Goal: Task Accomplishment & Management: Use online tool/utility

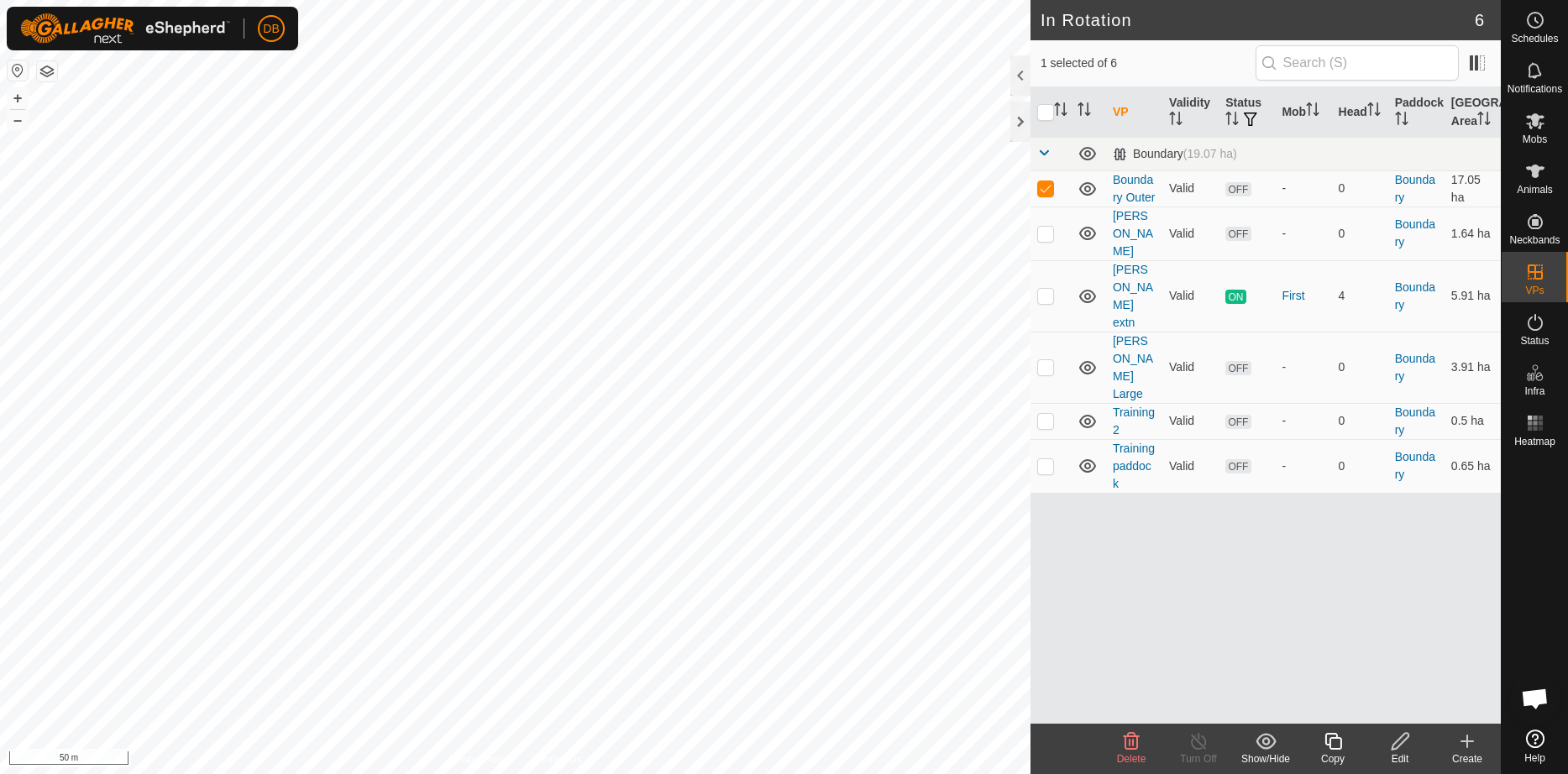
checkbox input "false"
click at [1537, 134] on span "Mobs" at bounding box center [1534, 139] width 24 height 10
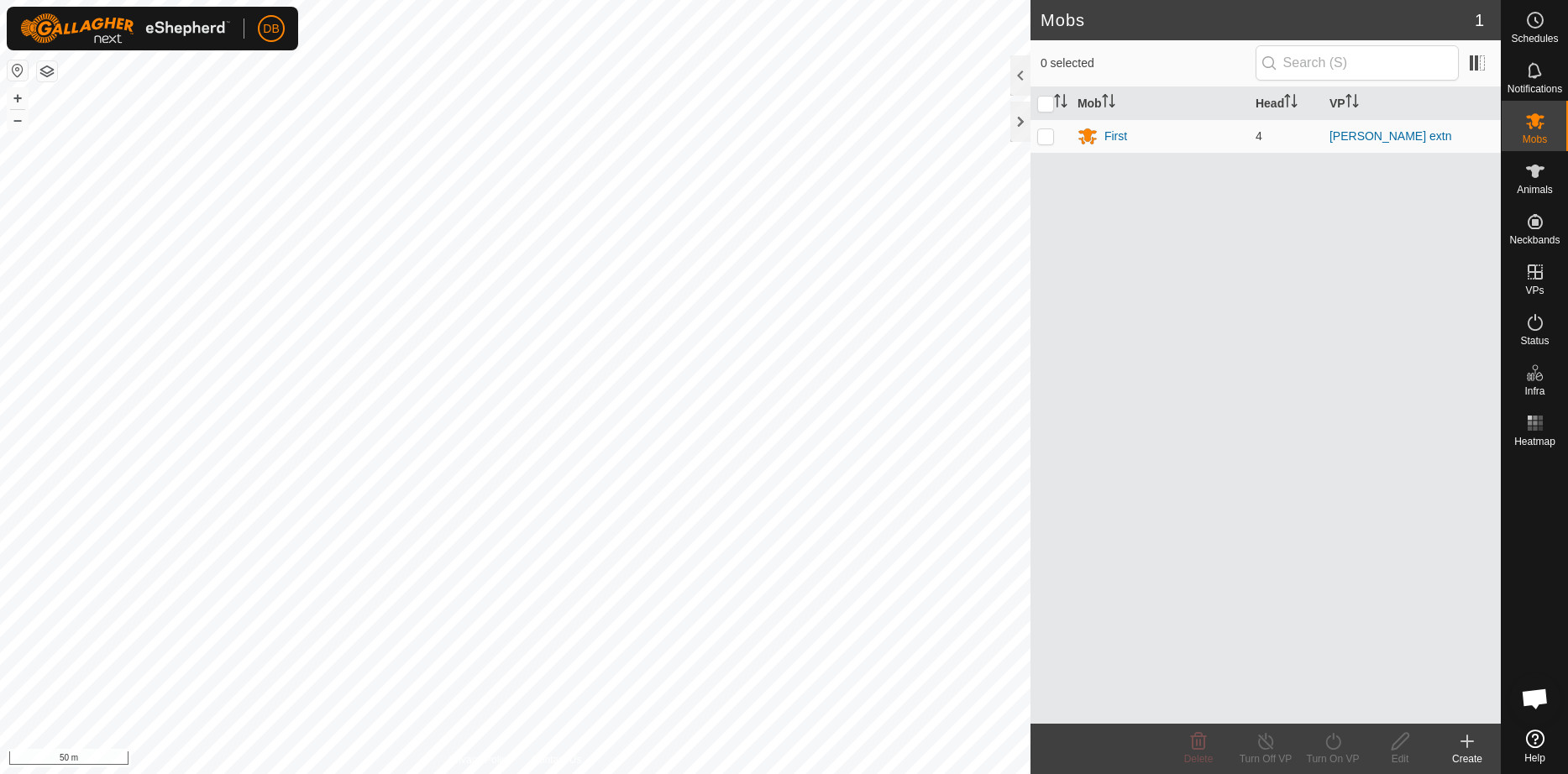
click at [1042, 95] on th at bounding box center [1050, 103] width 41 height 33
click at [1042, 104] on input "checkbox" at bounding box center [1045, 103] width 16 height 16
checkbox input "true"
click at [1114, 137] on div "First" at bounding box center [1115, 136] width 22 height 17
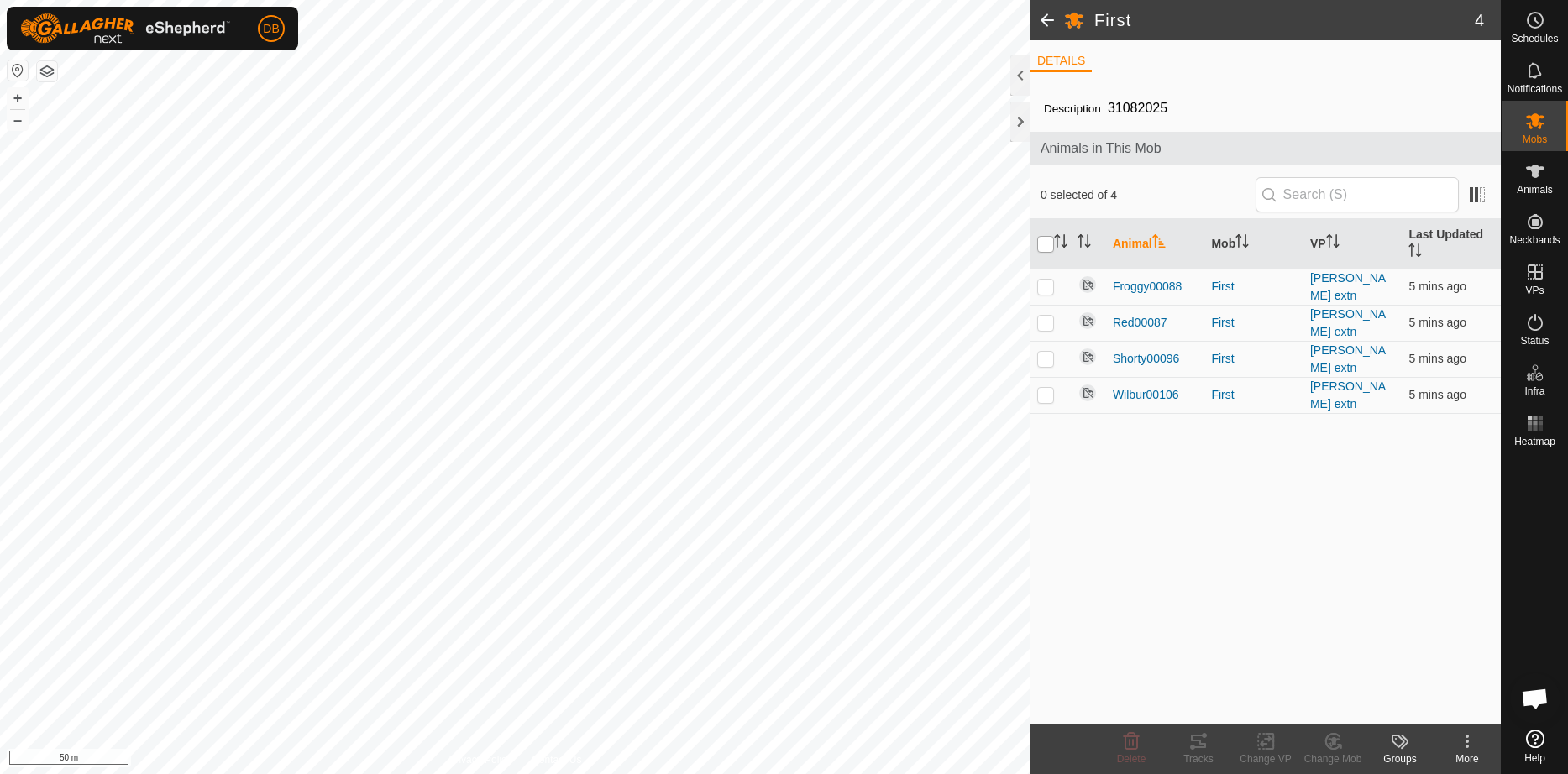
click at [1047, 243] on input "checkbox" at bounding box center [1045, 243] width 16 height 16
checkbox input "true"
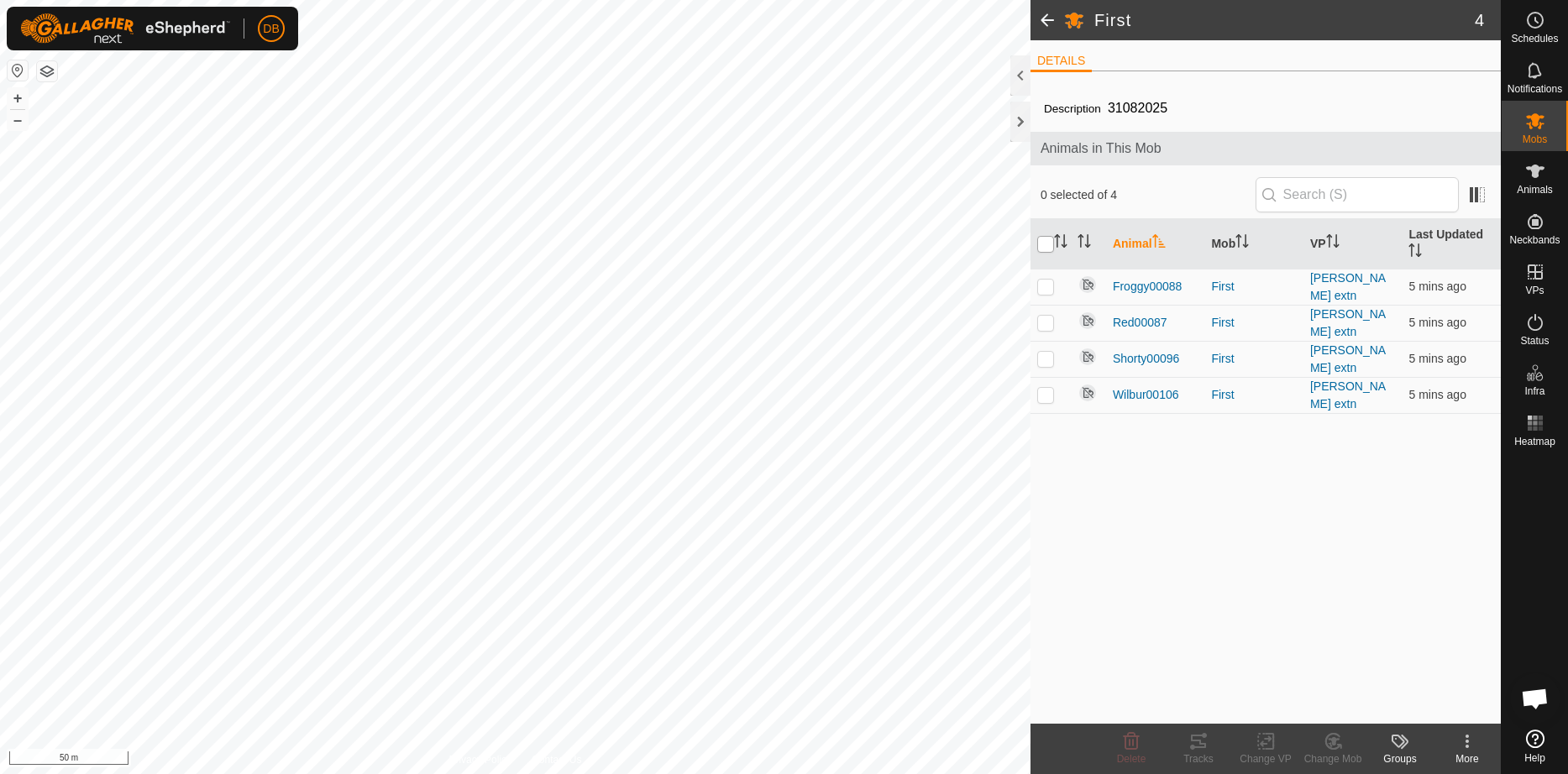
checkbox input "true"
click at [1203, 744] on icon at bounding box center [1198, 741] width 15 height 14
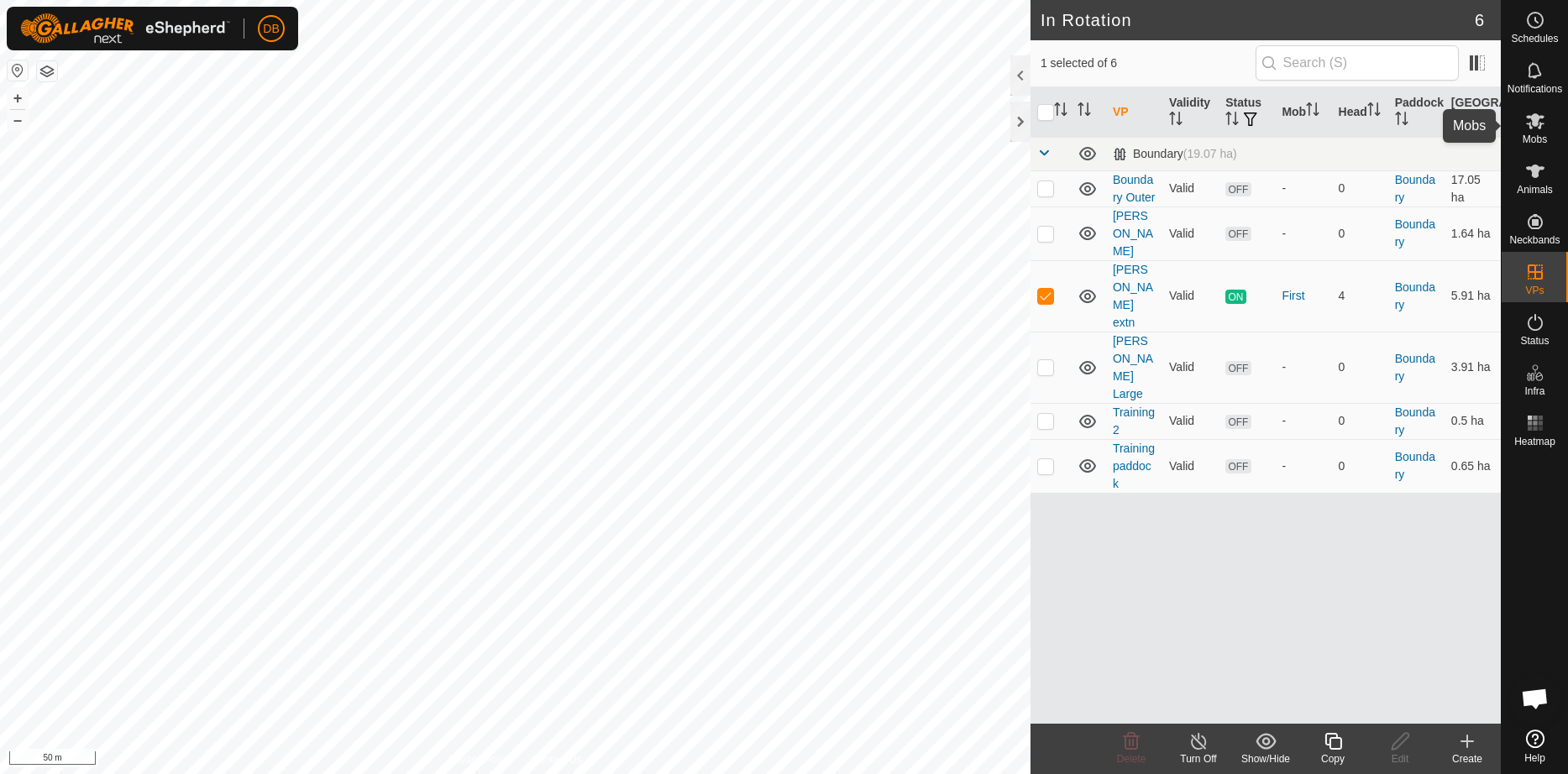
click at [1533, 132] on es-mob-svg-icon at bounding box center [1534, 121] width 30 height 27
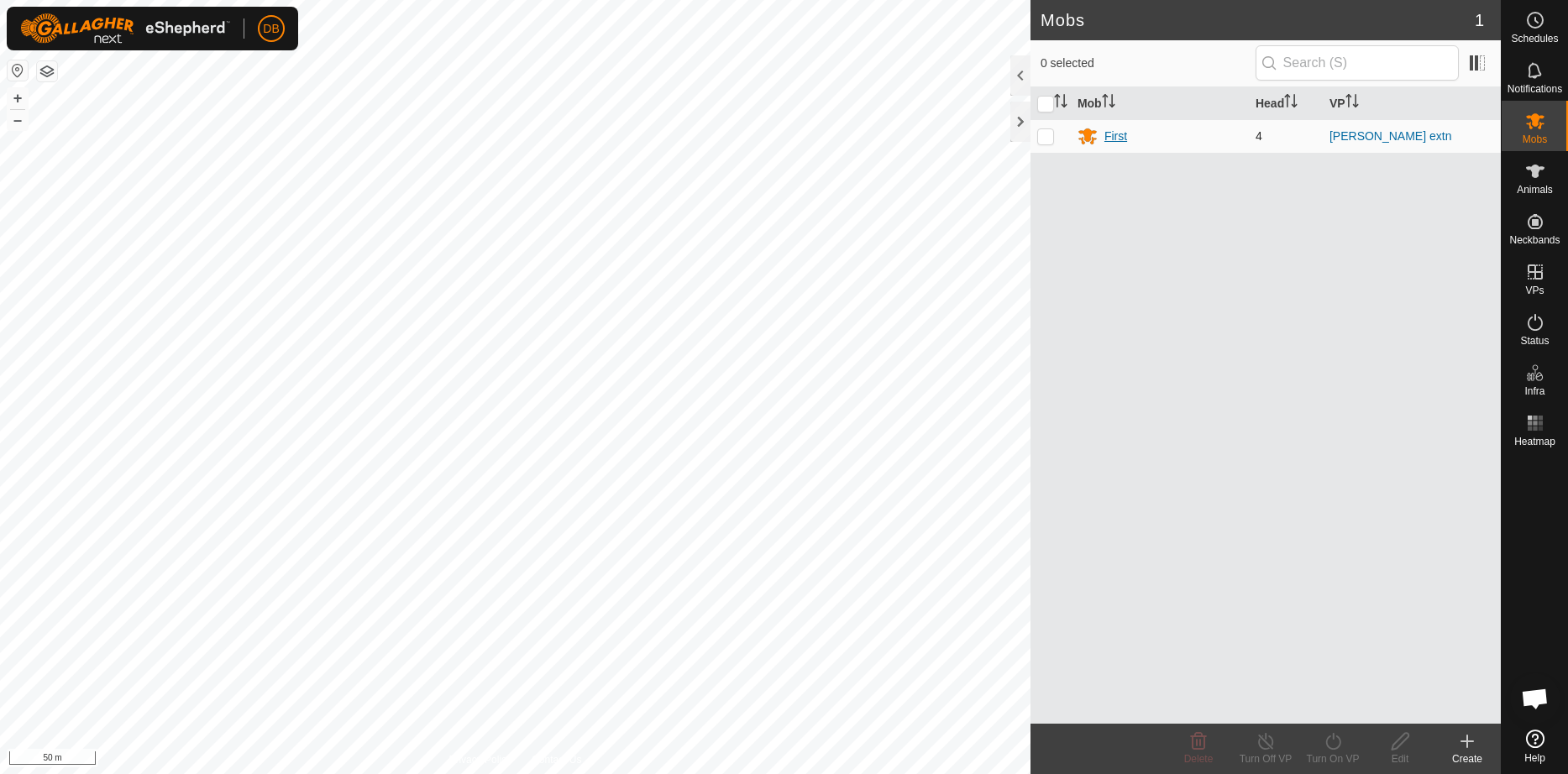
click at [1115, 132] on div "First" at bounding box center [1115, 136] width 22 height 17
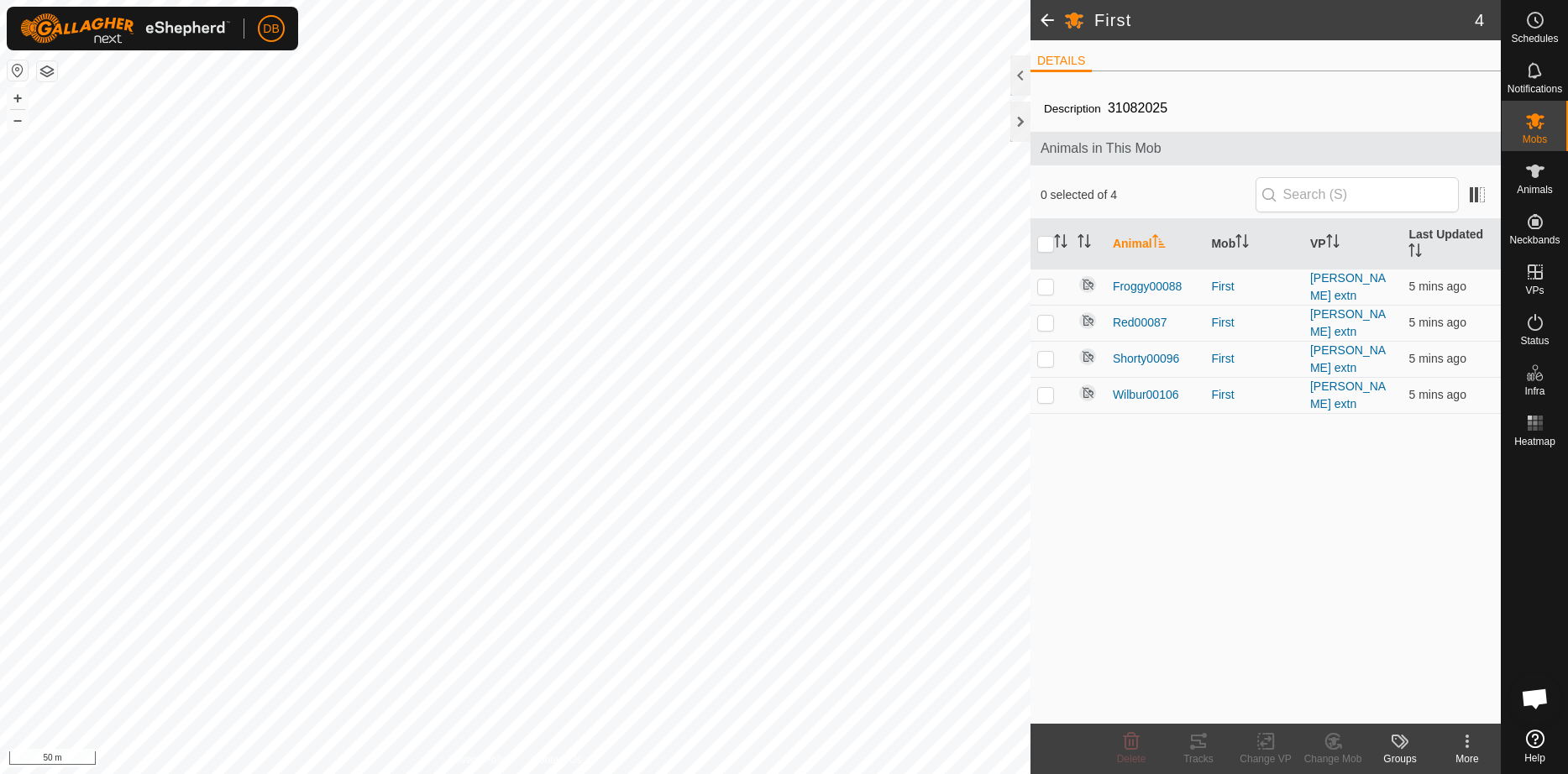
drag, startPoint x: 1042, startPoint y: 243, endPoint x: 1047, endPoint y: 265, distance: 22.6
click at [1047, 249] on input "checkbox" at bounding box center [1045, 243] width 16 height 16
checkbox input "true"
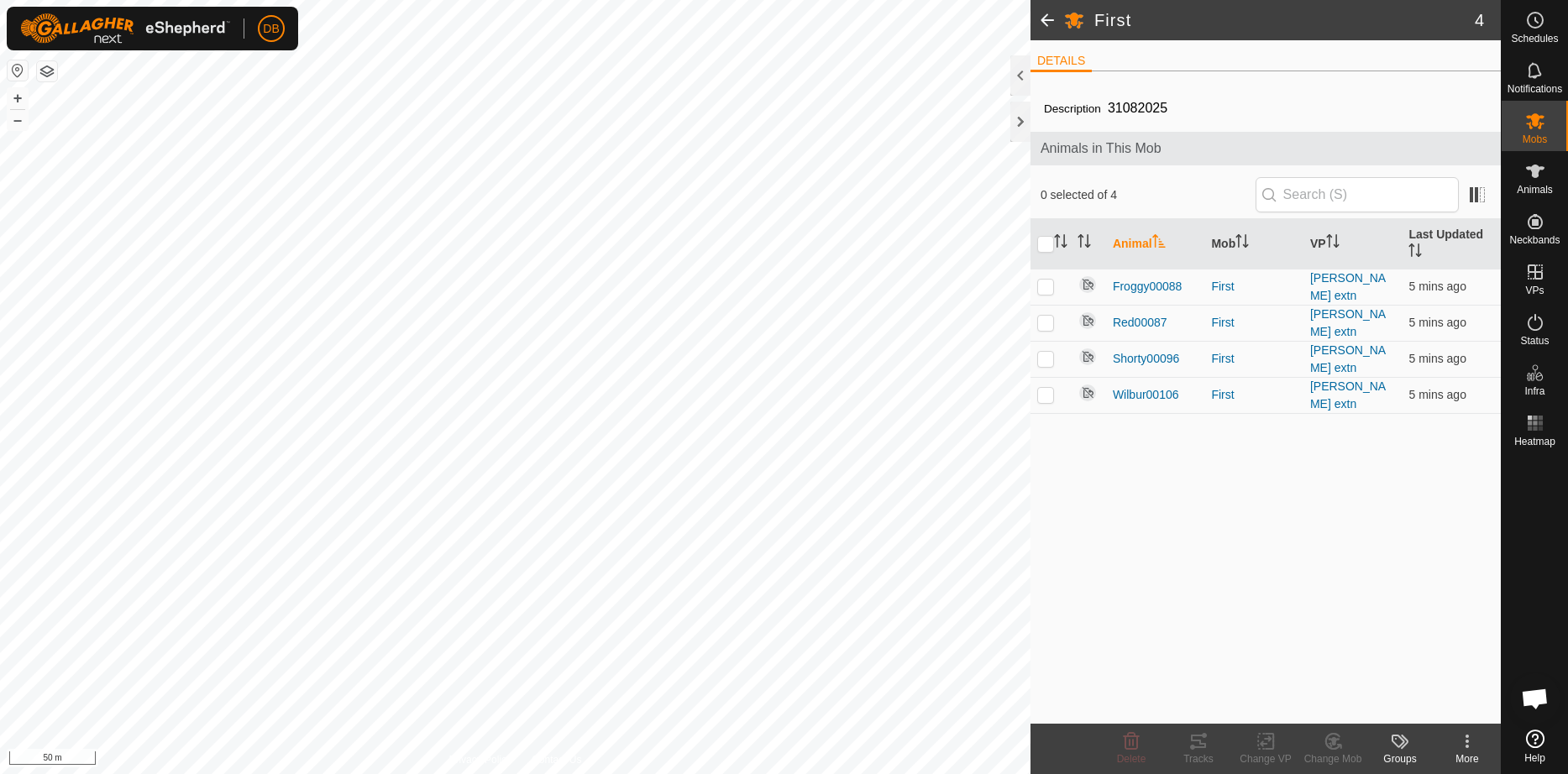
checkbox input "true"
click at [1194, 745] on icon at bounding box center [1191, 746] width 5 height 5
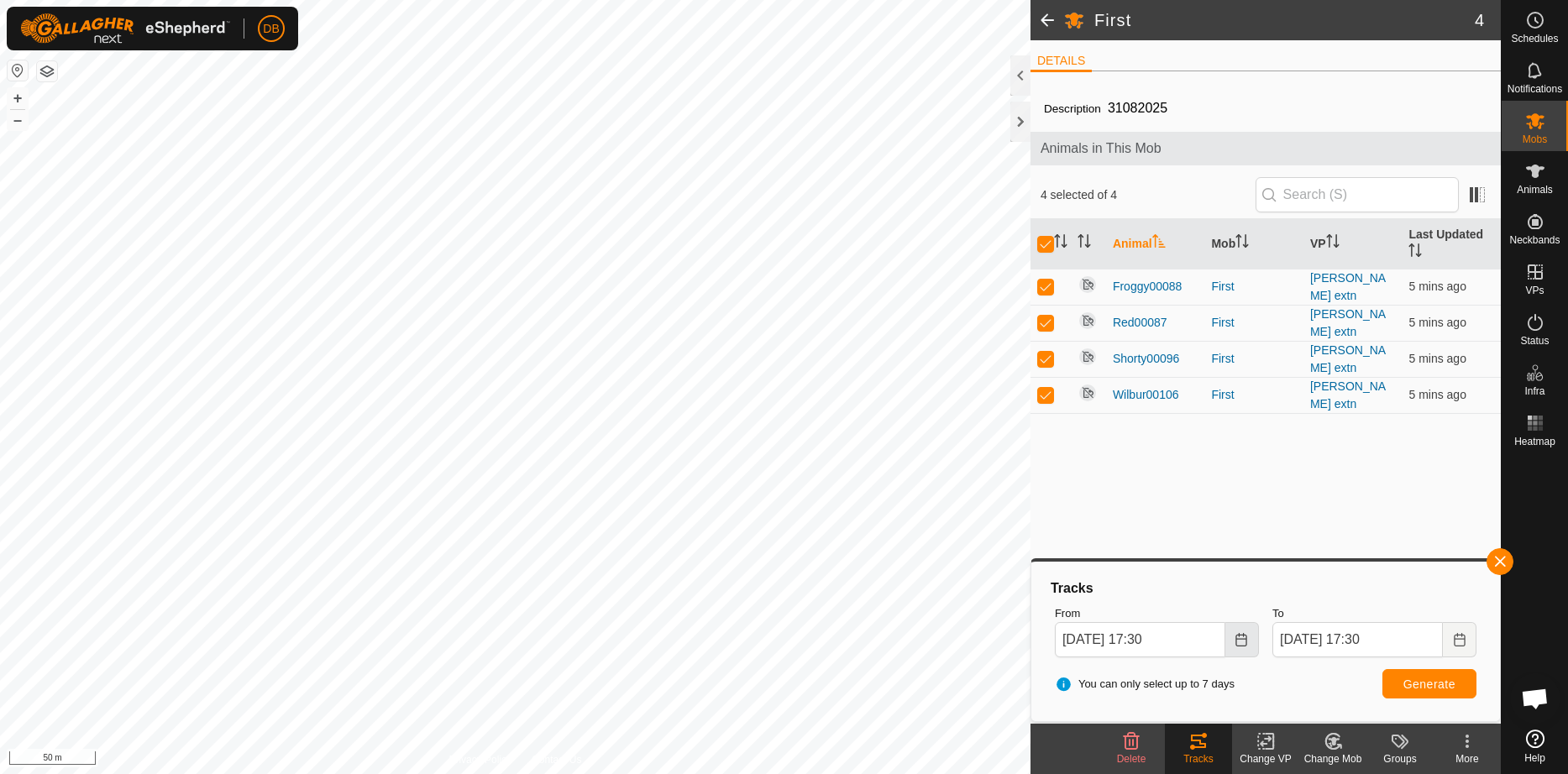
click at [1243, 637] on icon "Choose Date" at bounding box center [1241, 640] width 14 height 14
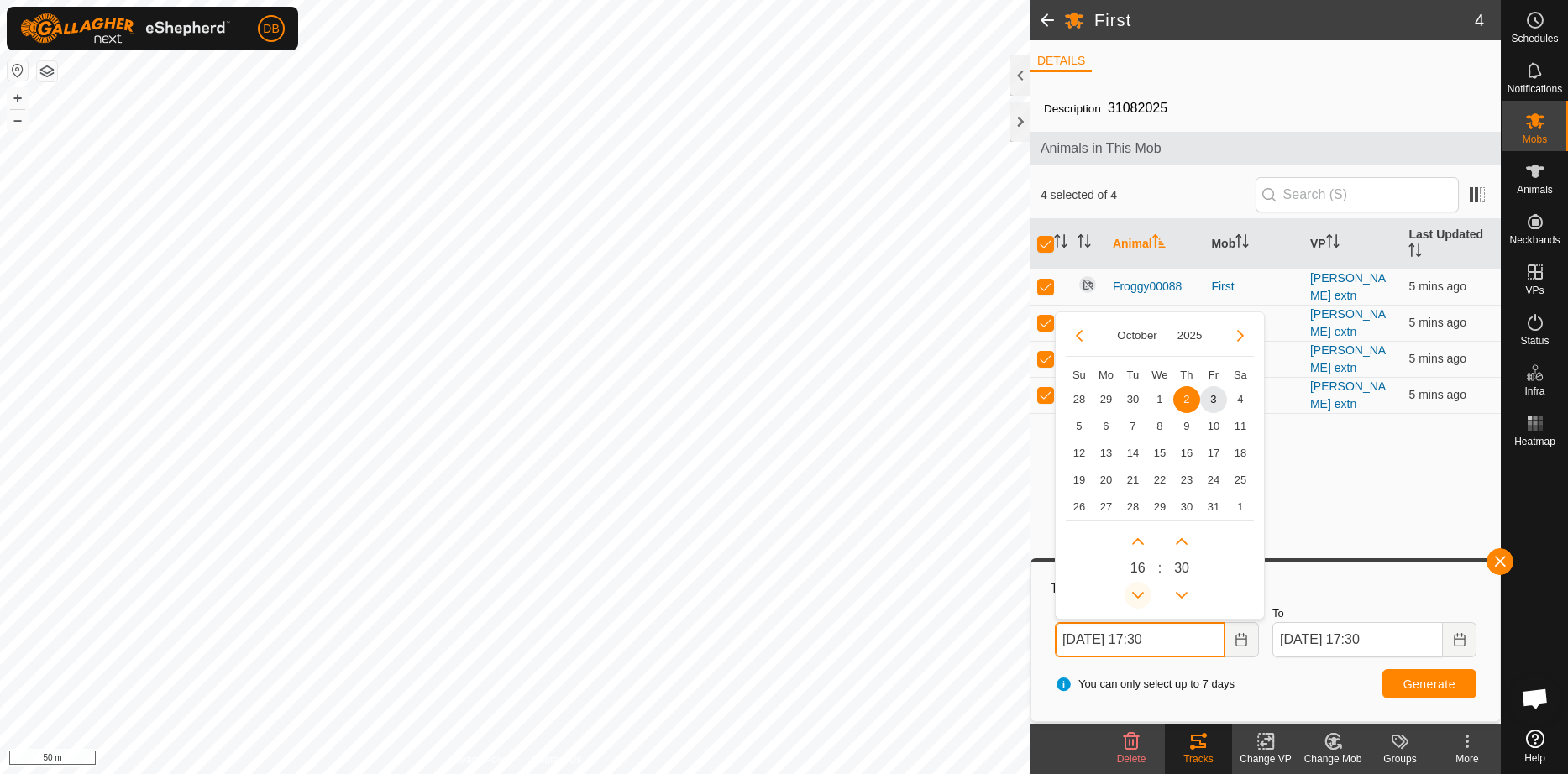
click at [1136, 594] on button "Previous Hour" at bounding box center [1137, 595] width 27 height 27
click at [1137, 594] on span "Previous Hour" at bounding box center [1137, 594] width 0 height 0
click at [1136, 594] on button "Previous Hour" at bounding box center [1137, 595] width 27 height 27
click at [1136, 594] on icon "Previous Hour" at bounding box center [1137, 595] width 14 height 14
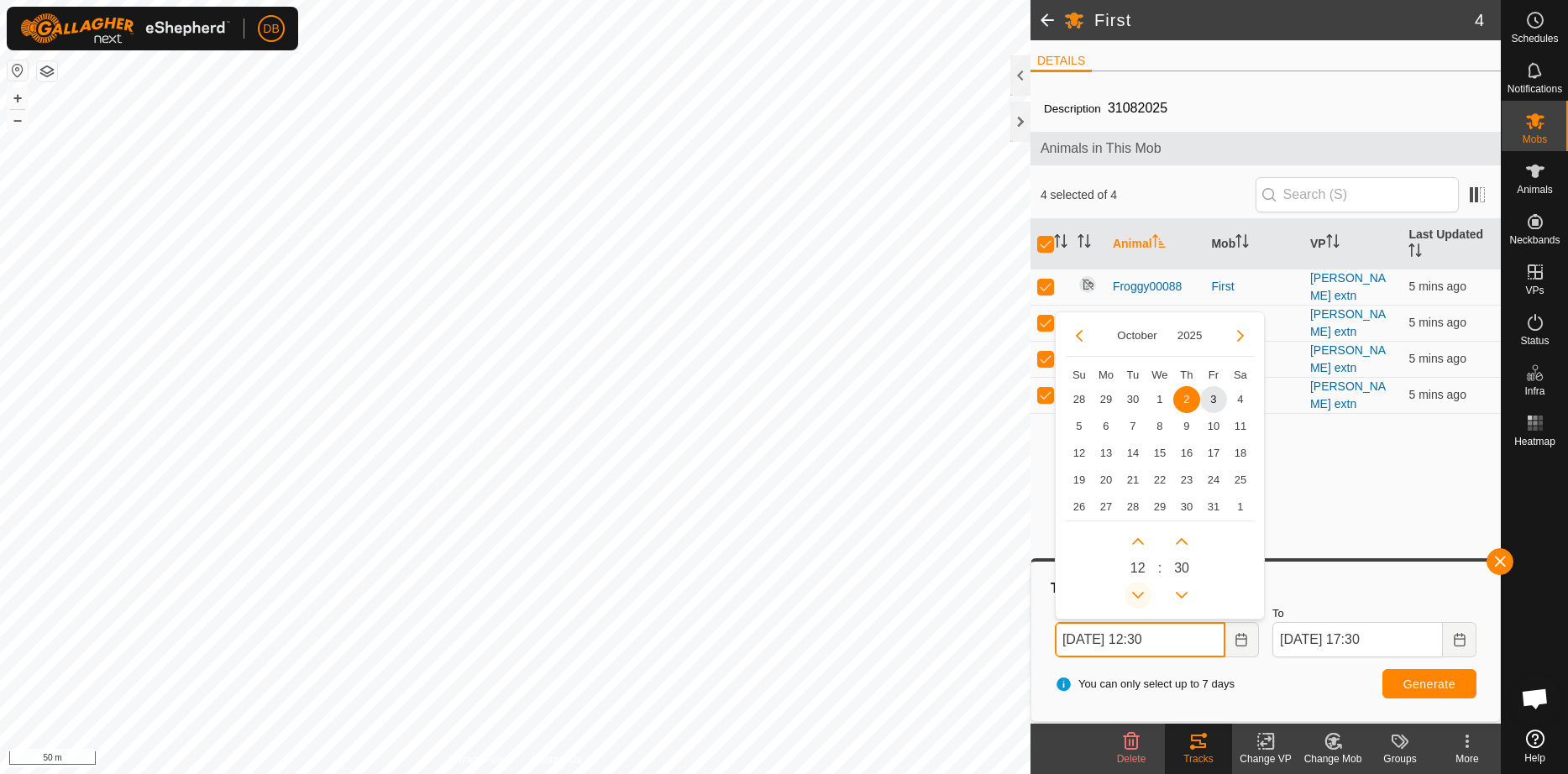
click at [1136, 594] on button "Previous Hour" at bounding box center [1137, 595] width 27 height 27
click at [1136, 594] on icon "Previous Hour" at bounding box center [1137, 595] width 14 height 14
click at [1214, 399] on span "3" at bounding box center [1214, 400] width 27 height 27
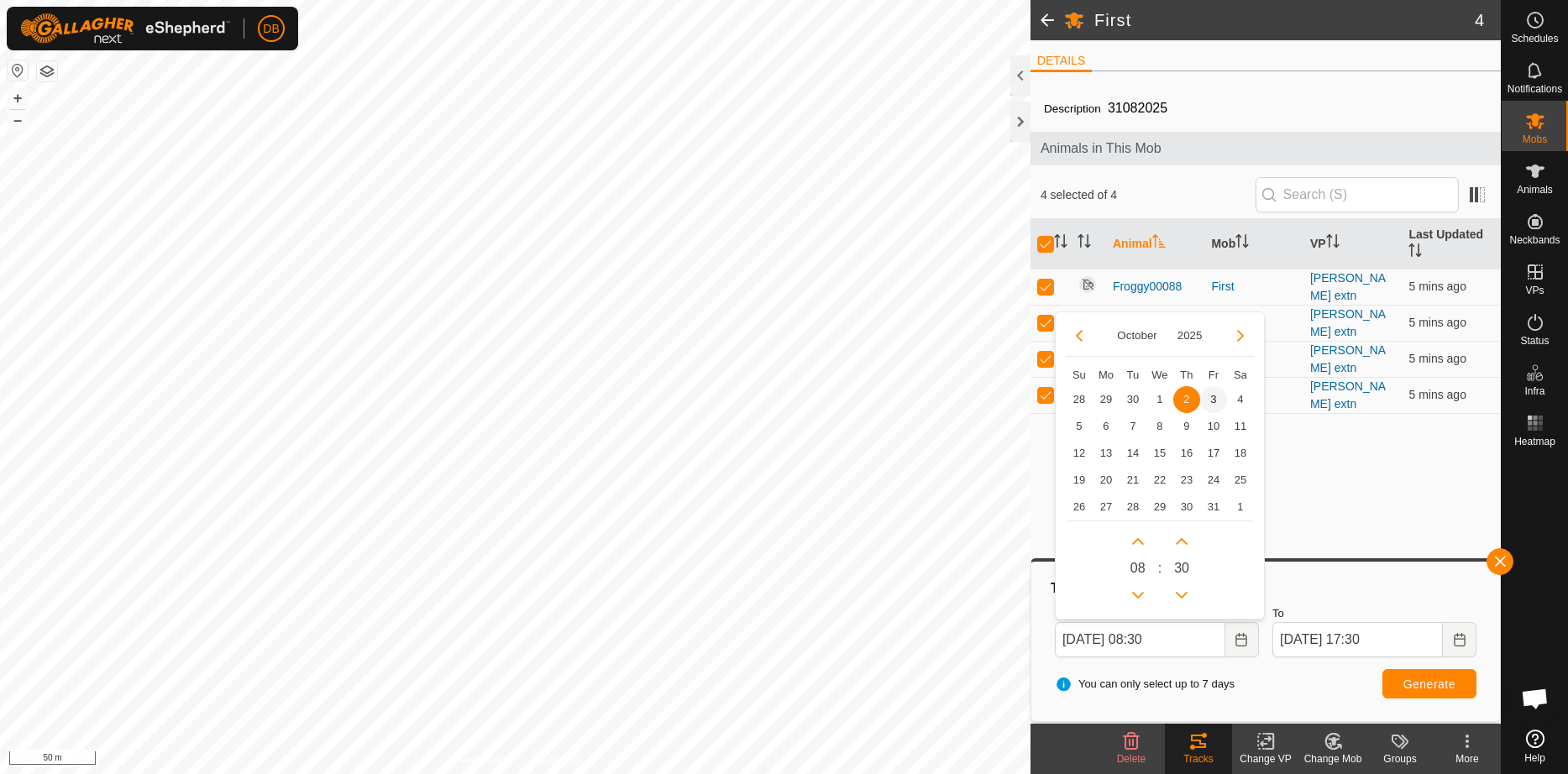
type input "[DATE] 08:30"
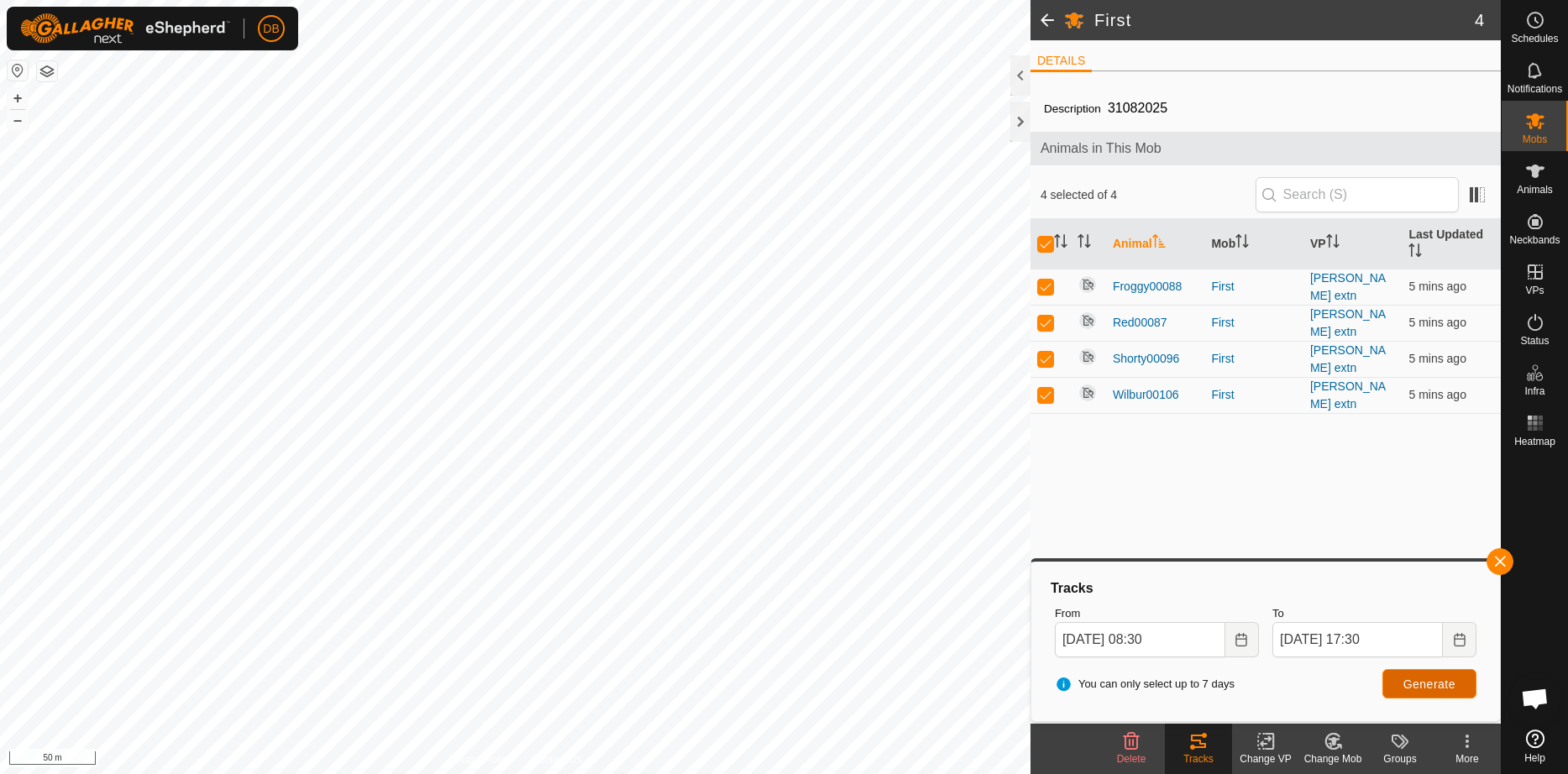
click at [1434, 686] on span "Generate" at bounding box center [1429, 684] width 52 height 14
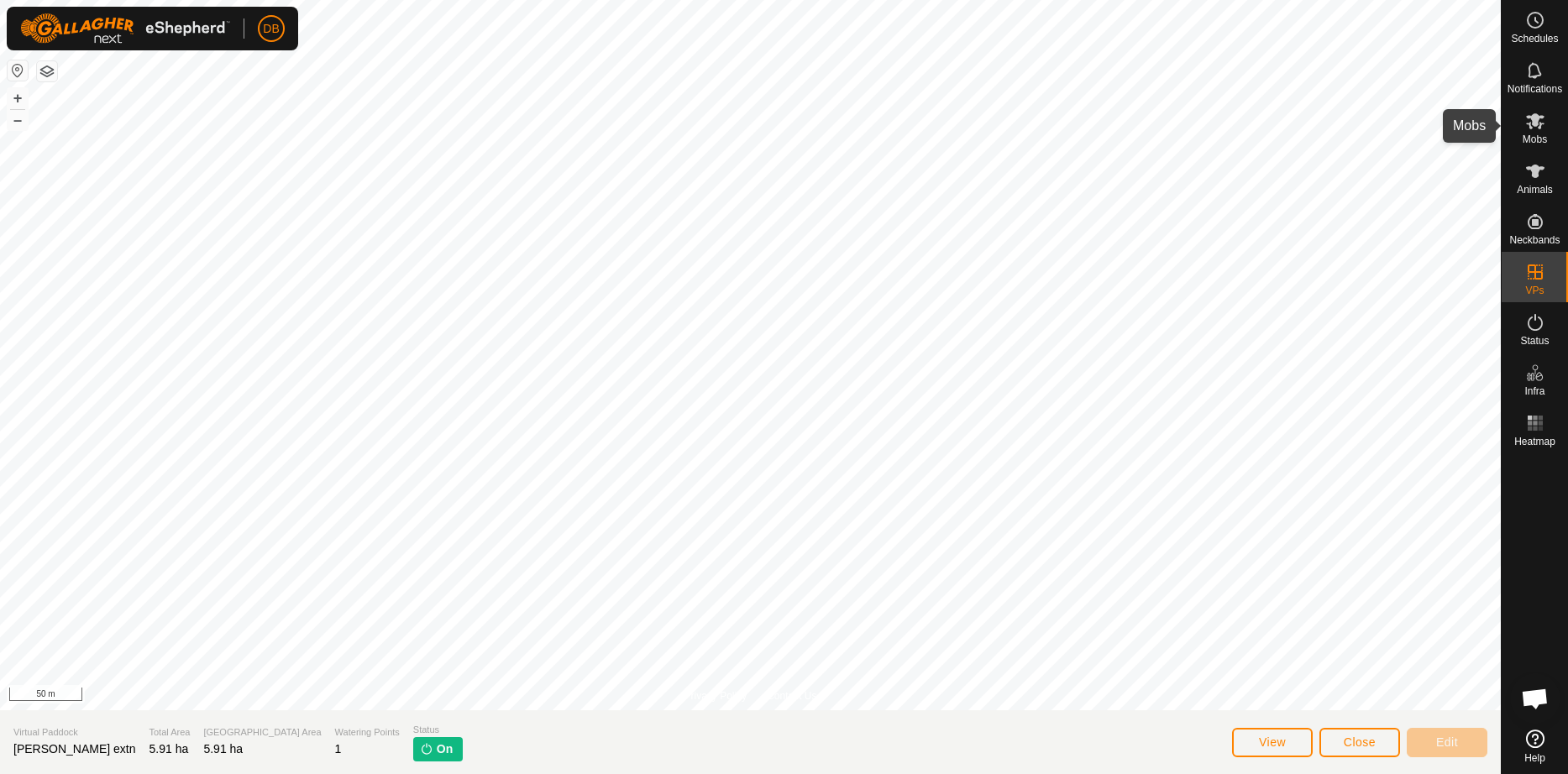
click at [1536, 106] on div "Mobs" at bounding box center [1534, 125] width 67 height 50
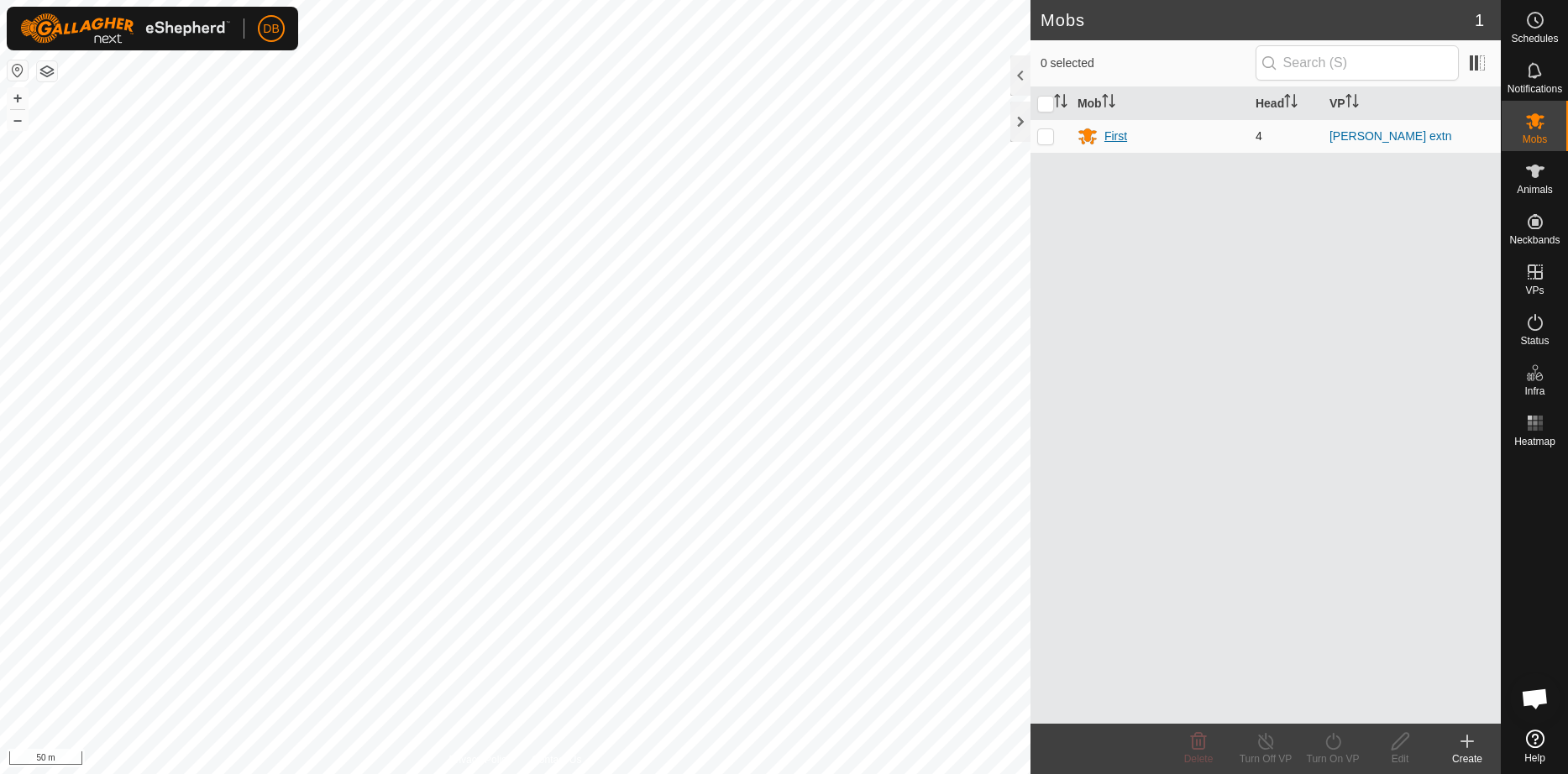
click at [1117, 134] on div "First" at bounding box center [1115, 136] width 22 height 17
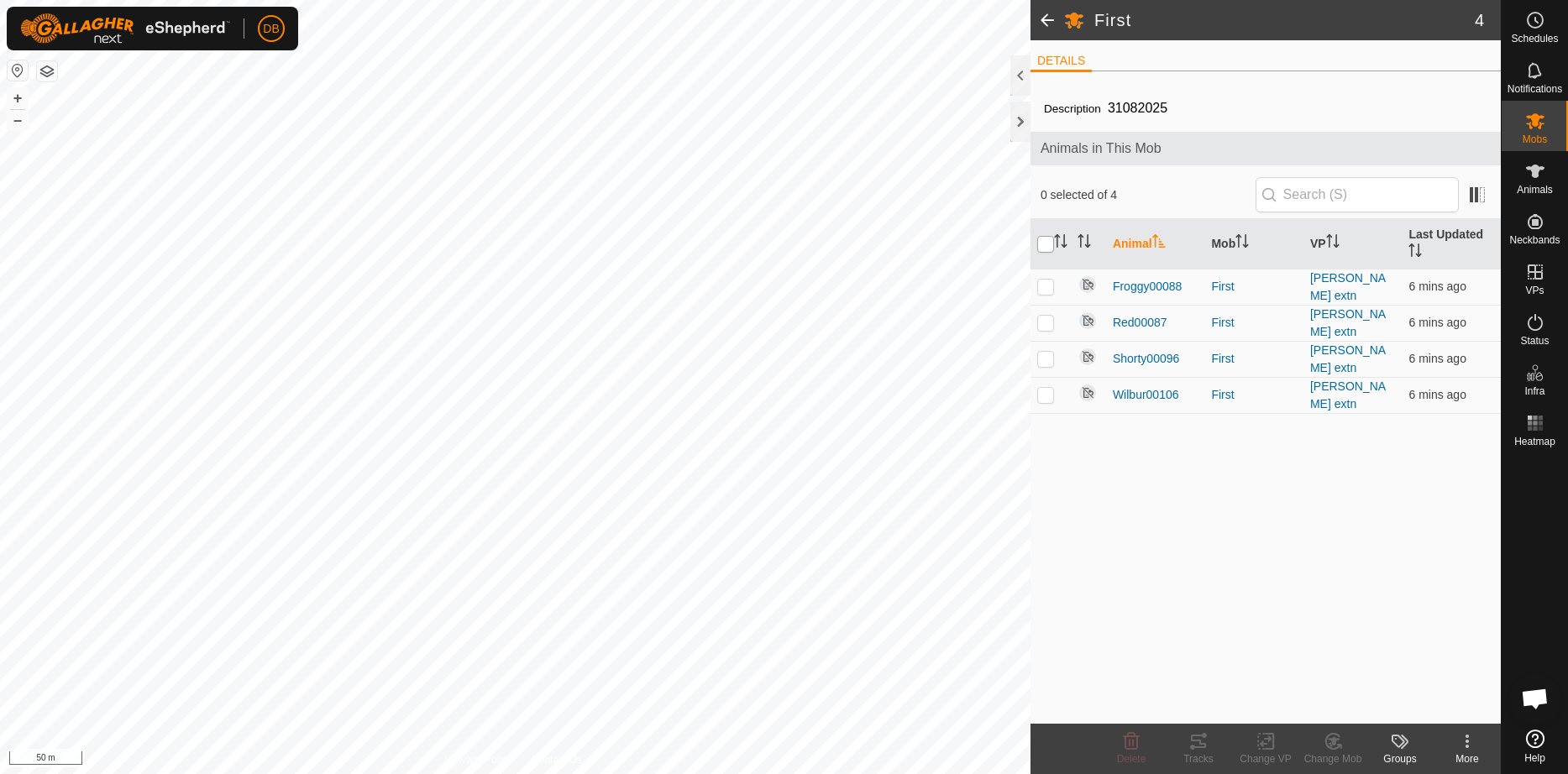
click at [1043, 242] on input "checkbox" at bounding box center [1045, 243] width 16 height 16
checkbox input "true"
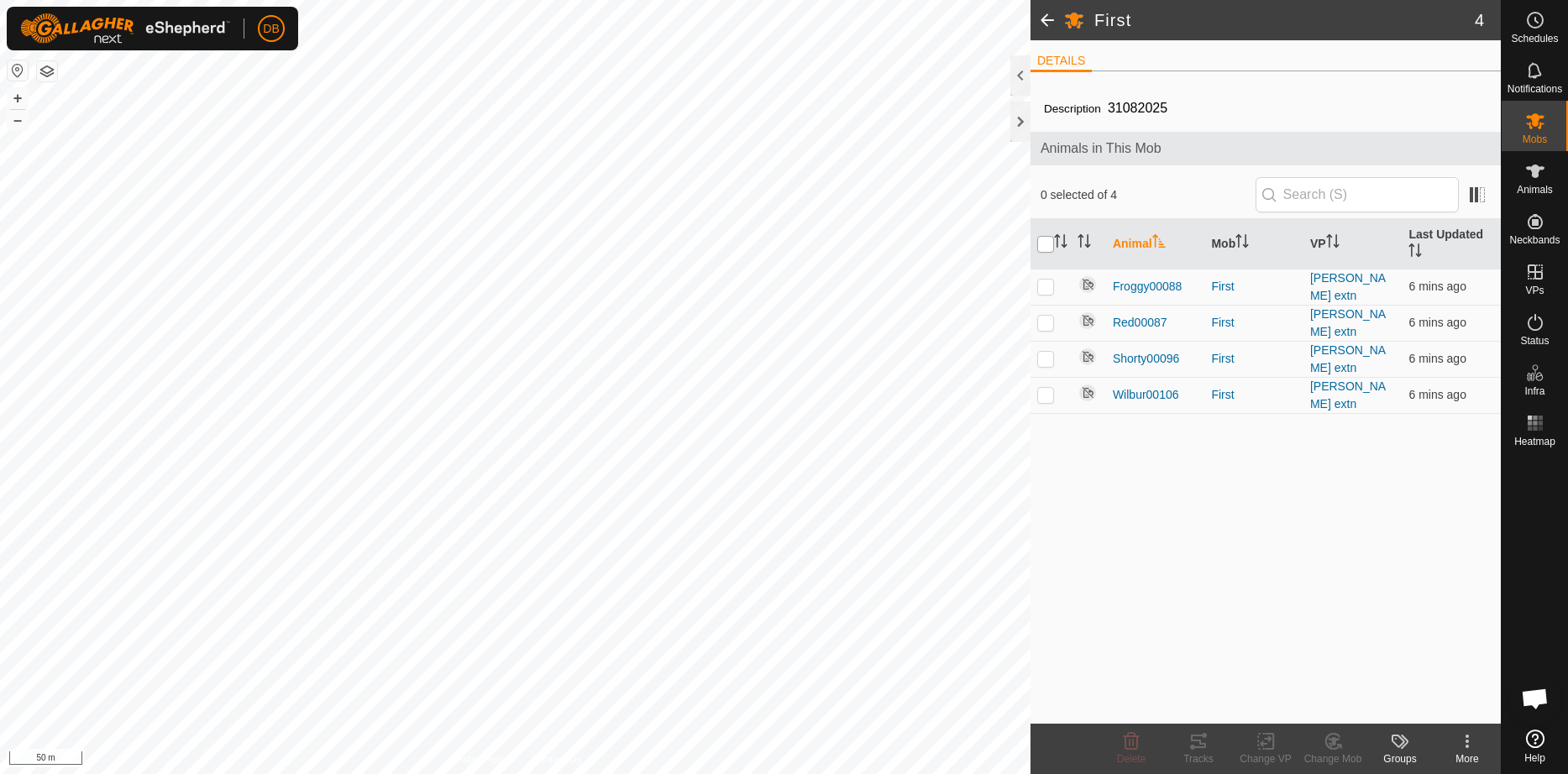
checkbox input "true"
click at [1194, 750] on icon at bounding box center [1198, 740] width 20 height 20
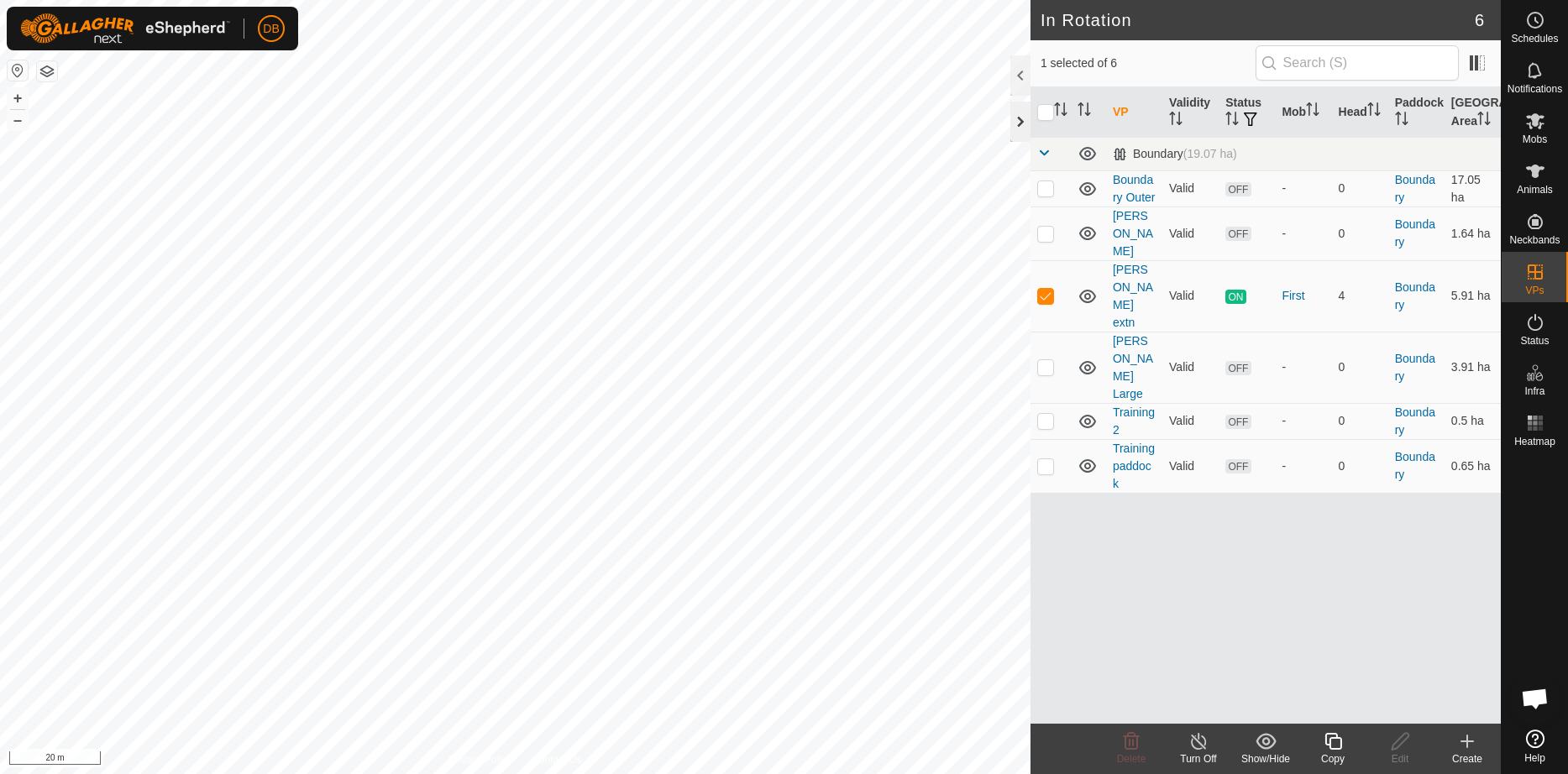
checkbox input "true"
checkbox input "false"
